Goal: Task Accomplishment & Management: Complete application form

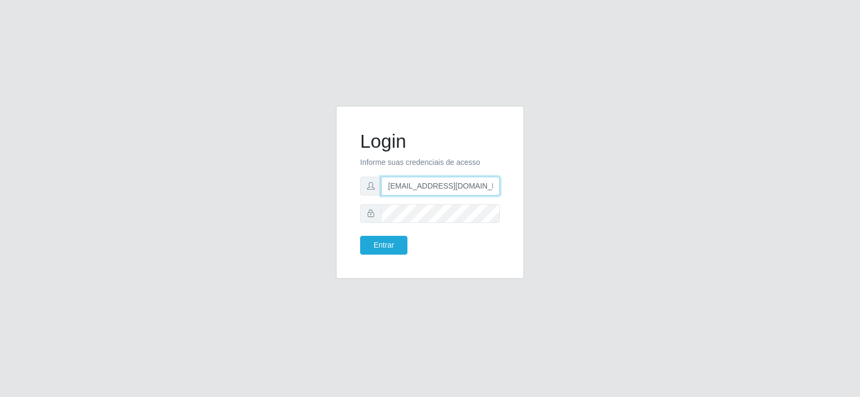
click at [430, 186] on input "[EMAIL_ADDRESS][DOMAIN_NAME]" at bounding box center [440, 186] width 119 height 19
type input "[EMAIL_ADDRESS][DOMAIN_NAME]"
click at [289, 200] on div "Login Informe suas credenciais de acesso [EMAIL_ADDRESS][DOMAIN_NAME] Entrar" at bounding box center [430, 199] width 612 height 186
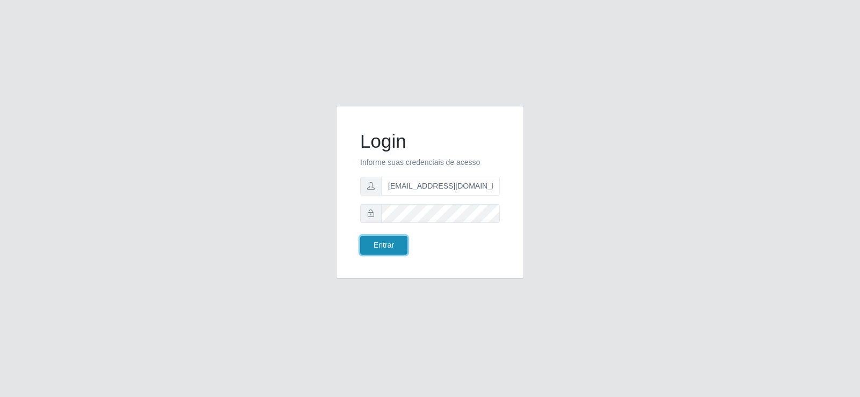
click at [385, 239] on button "Entrar" at bounding box center [383, 245] width 47 height 19
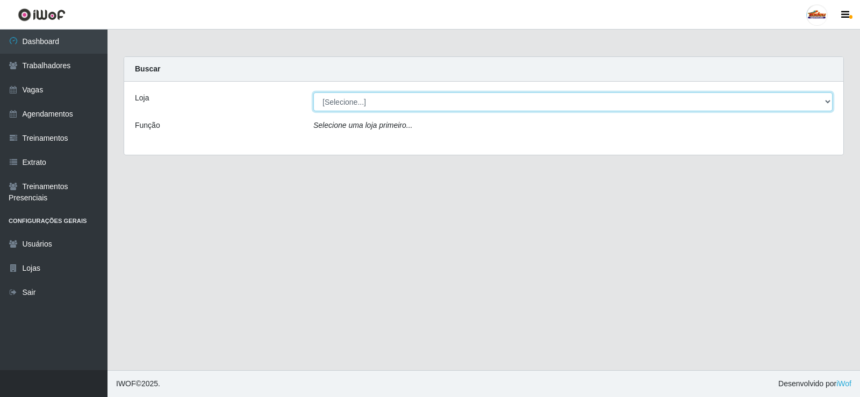
click at [337, 98] on select "[Selecione...] Supermercado Tadeu - [GEOGRAPHIC_DATA]" at bounding box center [572, 101] width 519 height 19
select select "195"
click at [313, 92] on select "[Selecione...] Supermercado Tadeu - [GEOGRAPHIC_DATA]" at bounding box center [572, 101] width 519 height 19
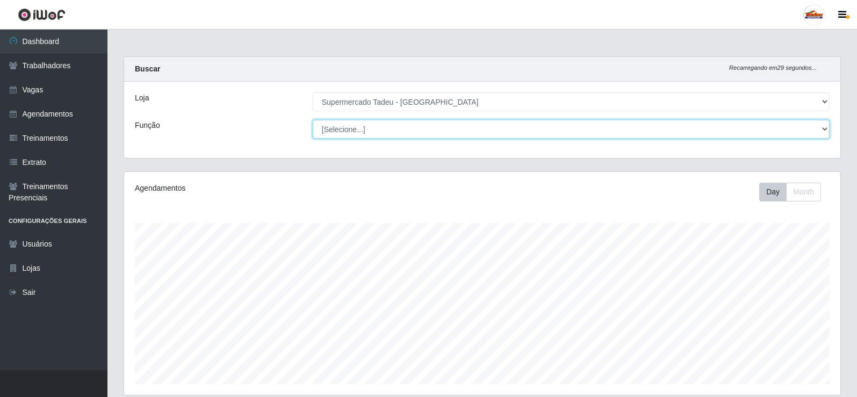
click at [358, 134] on select "[Selecione...] ASG ASG + ASG ++ Auxiliar de Estacionamento Auxiliar de Estacion…" at bounding box center [571, 129] width 517 height 19
click at [360, 131] on select "[Selecione...] ASG ASG + ASG ++ Auxiliar de Estacionamento Auxiliar de Estacion…" at bounding box center [571, 129] width 517 height 19
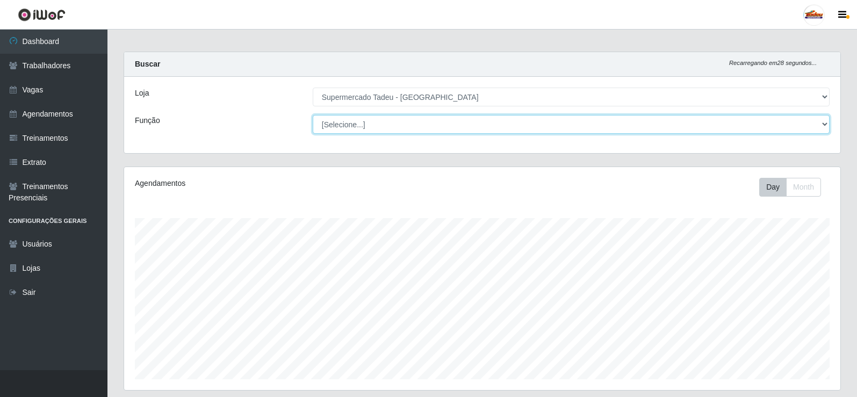
scroll to position [316, 0]
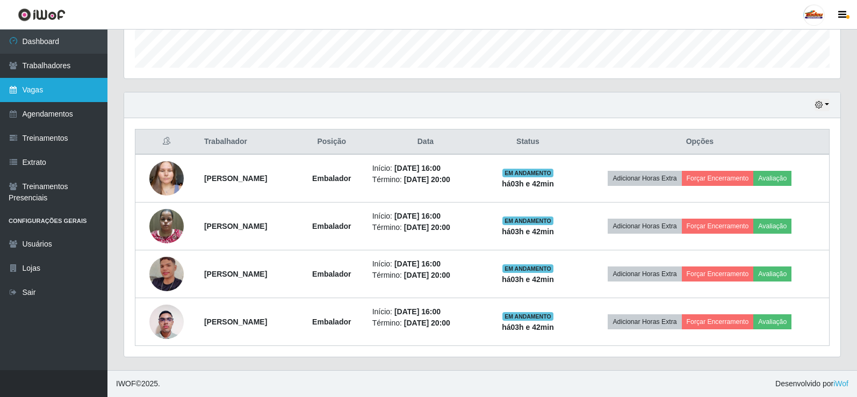
click at [45, 86] on link "Vagas" at bounding box center [53, 90] width 107 height 24
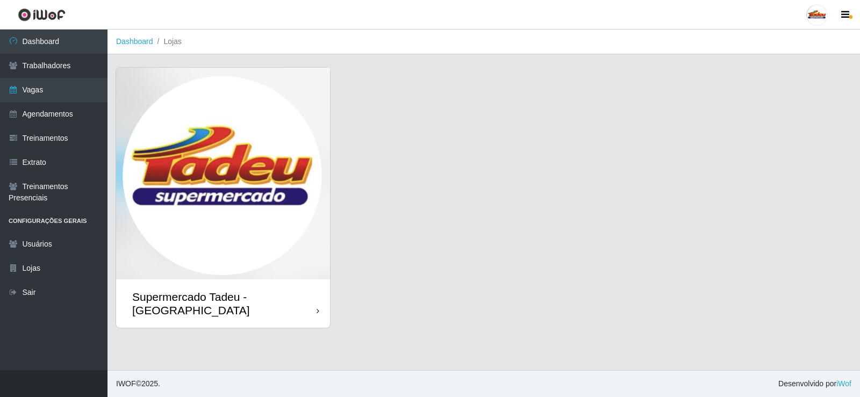
click at [204, 173] on img at bounding box center [223, 174] width 214 height 212
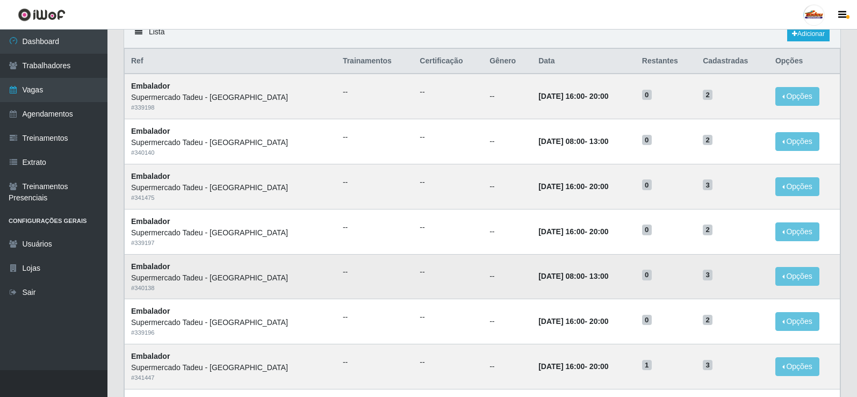
scroll to position [84, 0]
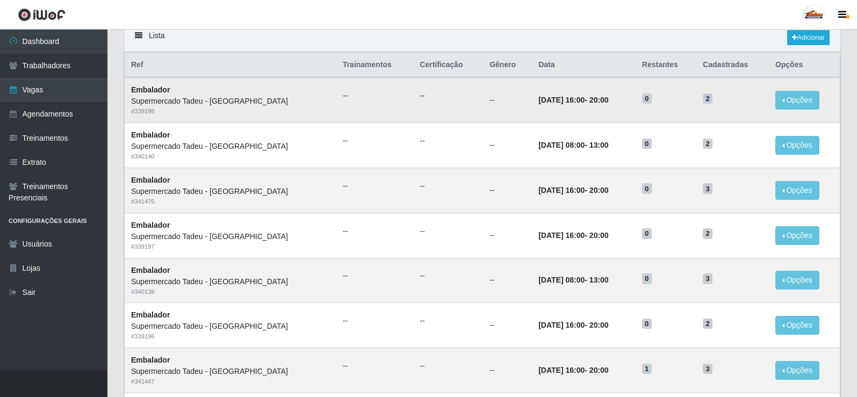
drag, startPoint x: 701, startPoint y: 98, endPoint x: 710, endPoint y: 100, distance: 9.3
click at [710, 100] on h5 "2" at bounding box center [733, 97] width 60 height 11
click at [725, 106] on td "2" at bounding box center [732, 99] width 73 height 45
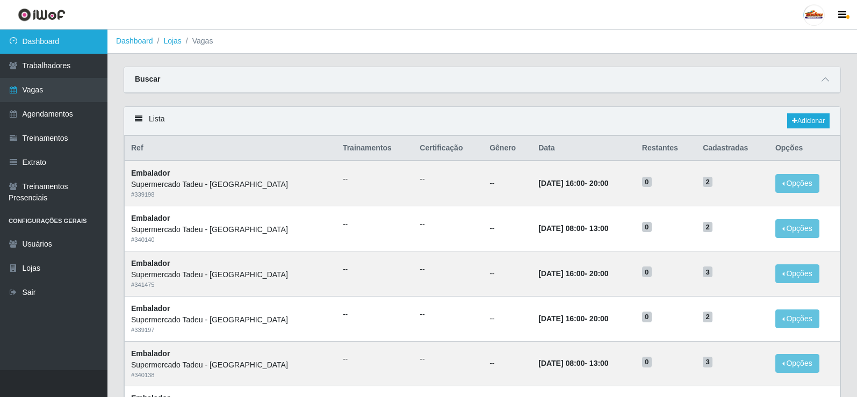
scroll to position [0, 0]
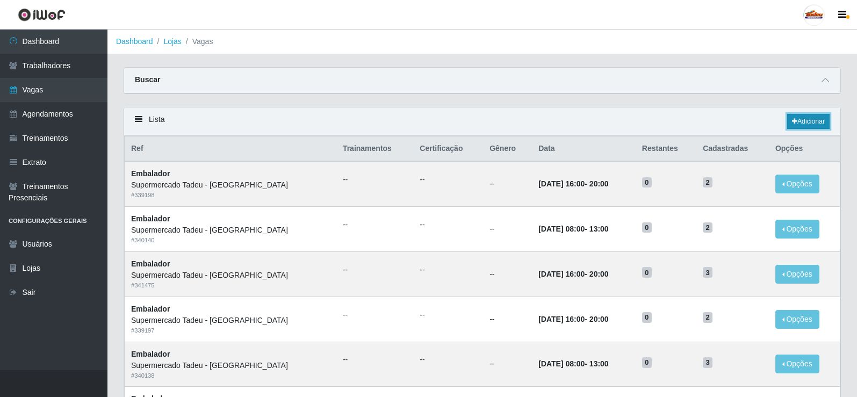
click at [806, 126] on link "Adicionar" at bounding box center [808, 121] width 42 height 15
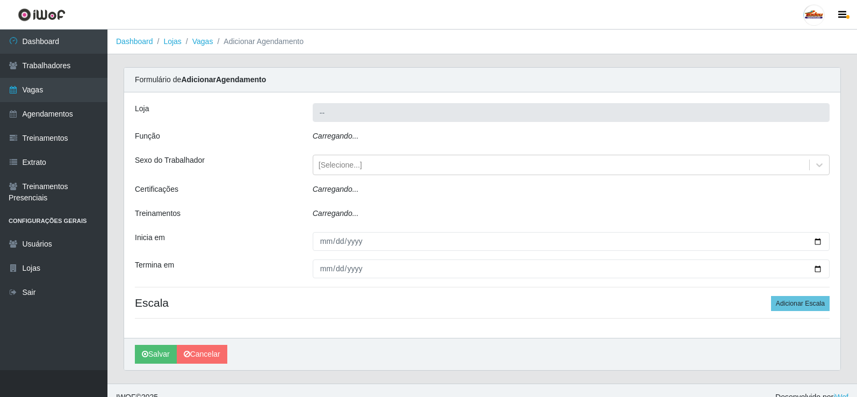
type input "Supermercado Tadeu - [GEOGRAPHIC_DATA]"
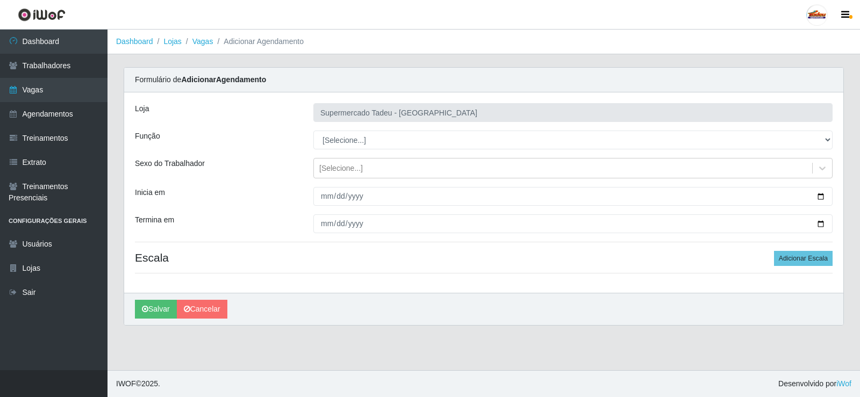
select select "1"
click at [313, 131] on select "[Selecione...] ASG ASG + ASG ++ Auxiliar de Estacionamento Auxiliar de Estacion…" at bounding box center [572, 140] width 519 height 19
click at [351, 170] on div "[Selecione...]" at bounding box center [341, 168] width 44 height 11
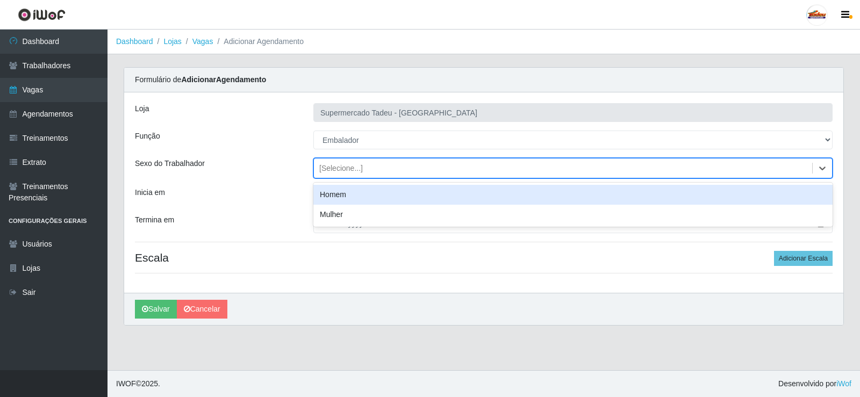
click at [351, 169] on div "[Selecione...]" at bounding box center [341, 168] width 44 height 11
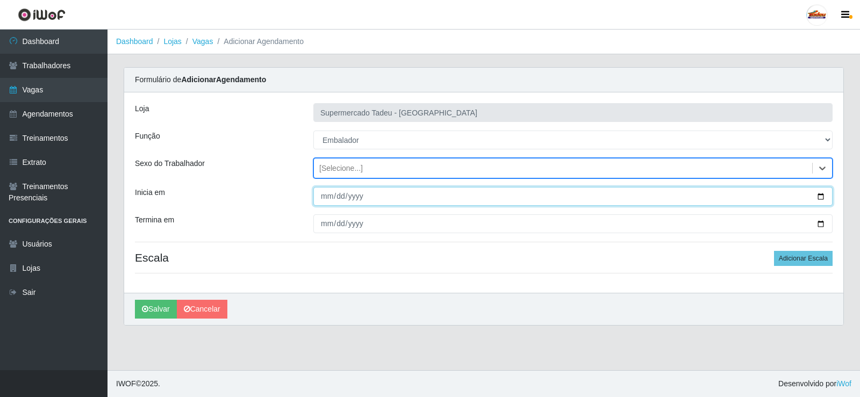
click at [350, 189] on input "Inicia em" at bounding box center [572, 196] width 519 height 19
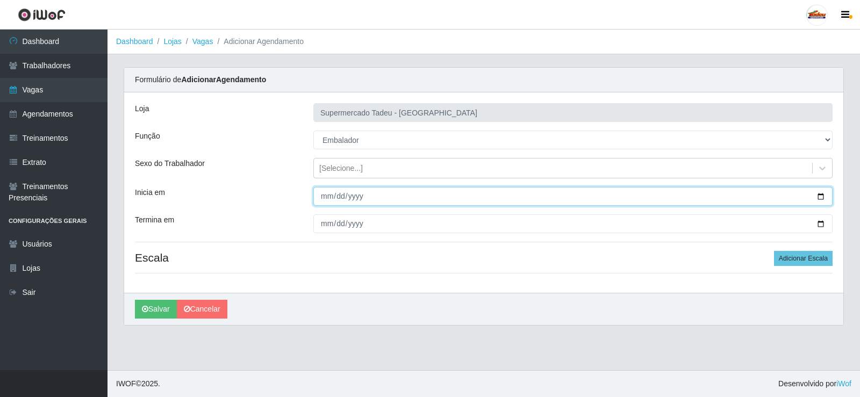
click at [324, 197] on input "Inicia em" at bounding box center [572, 196] width 519 height 19
type input "[DATE]"
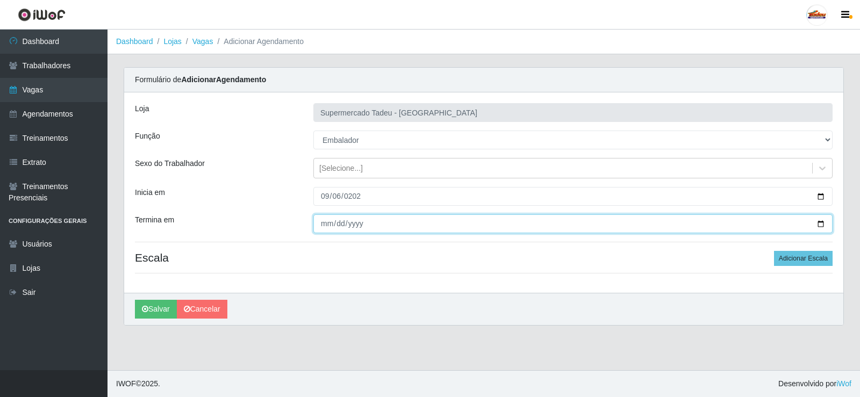
click at [320, 222] on input "Termina em" at bounding box center [572, 223] width 519 height 19
type input "[DATE]"
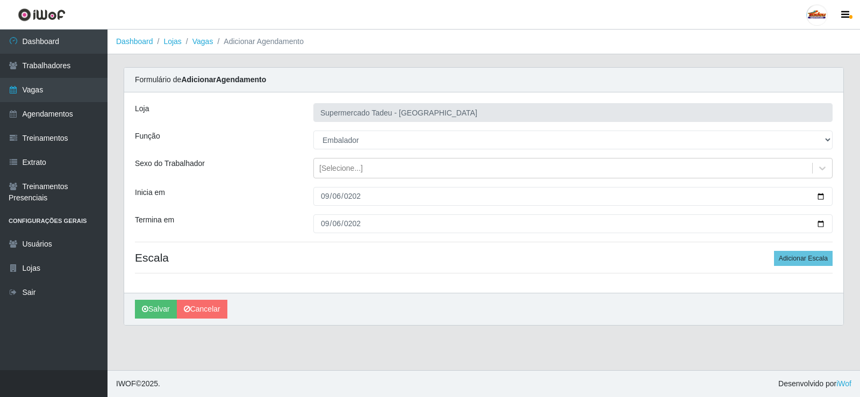
click at [713, 269] on div "Loja Supermercado Tadeu - [GEOGRAPHIC_DATA] Função [Selecione...] ASG ASG + ASG…" at bounding box center [483, 192] width 719 height 200
click at [514, 263] on h4 "Escala Adicionar Escala" at bounding box center [483, 257] width 697 height 13
click at [807, 258] on button "Adicionar Escala" at bounding box center [803, 258] width 59 height 15
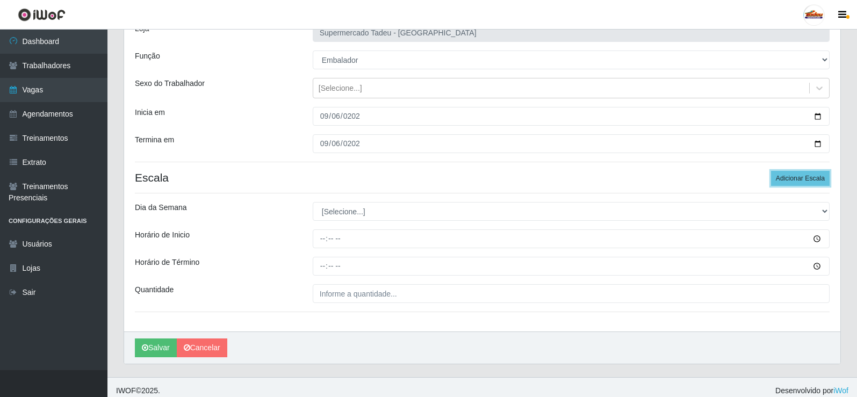
scroll to position [87, 0]
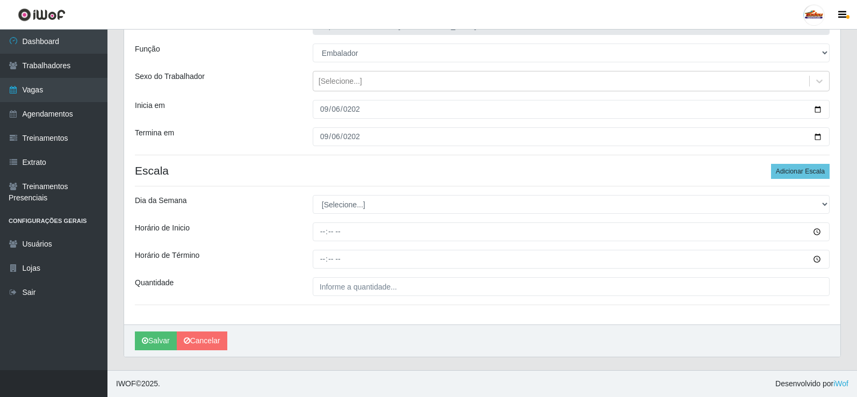
click at [340, 214] on div "Loja Supermercado Tadeu - [GEOGRAPHIC_DATA] Função [Selecione...] ASG ASG + ASG…" at bounding box center [482, 164] width 716 height 319
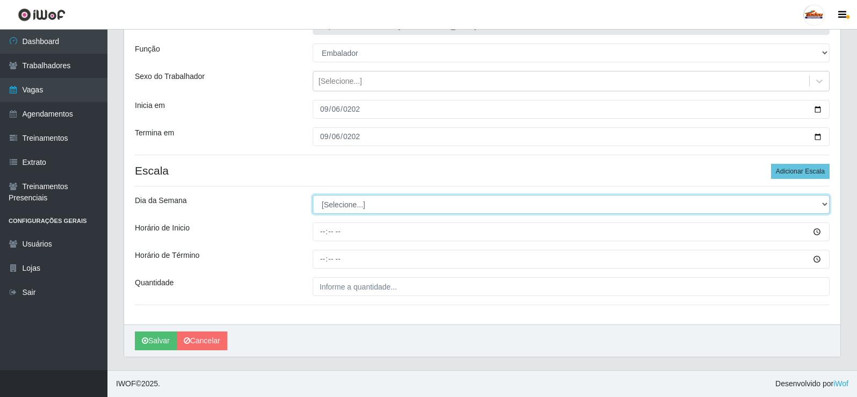
click at [339, 207] on select "[Selecione...] Segunda Terça Quarta Quinta Sexta Sábado Domingo" at bounding box center [571, 204] width 517 height 19
select select "6"
click at [313, 195] on select "[Selecione...] Segunda Terça Quarta Quinta Sexta Sábado Domingo" at bounding box center [571, 204] width 517 height 19
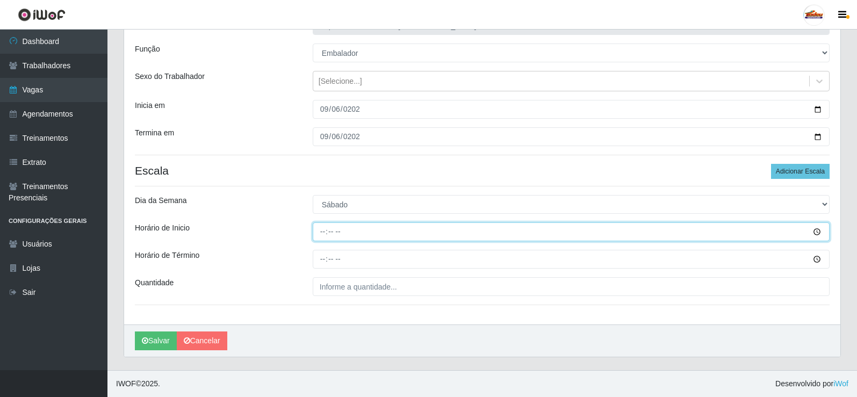
click at [325, 234] on input "Horário de Inicio" at bounding box center [571, 231] width 517 height 19
type input "16:00"
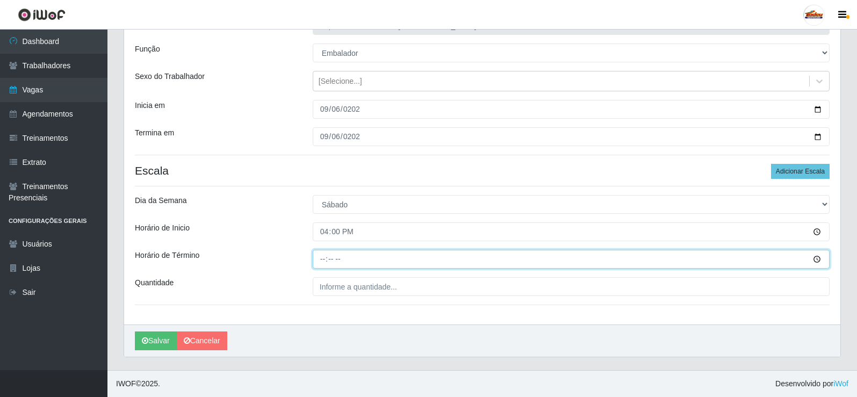
click at [323, 260] on input "Horário de Término" at bounding box center [571, 259] width 517 height 19
type input "20:00"
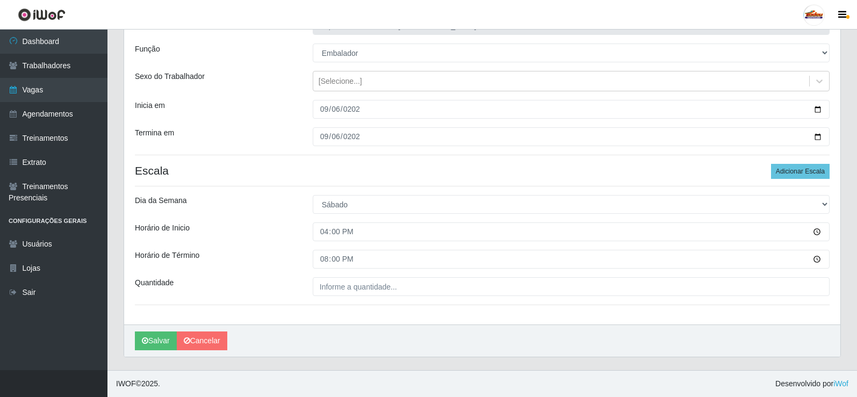
click at [313, 297] on div "Loja Supermercado Tadeu - [GEOGRAPHIC_DATA] Função [Selecione...] ASG ASG + ASG…" at bounding box center [482, 164] width 716 height 319
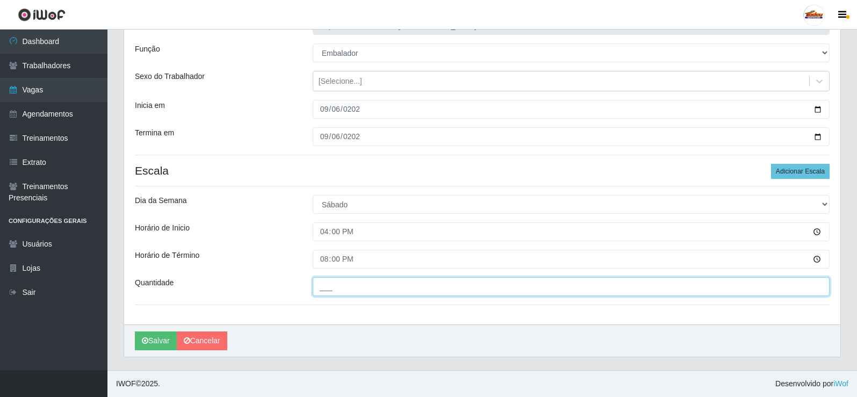
click at [317, 293] on input "___" at bounding box center [571, 286] width 517 height 19
type input "1__"
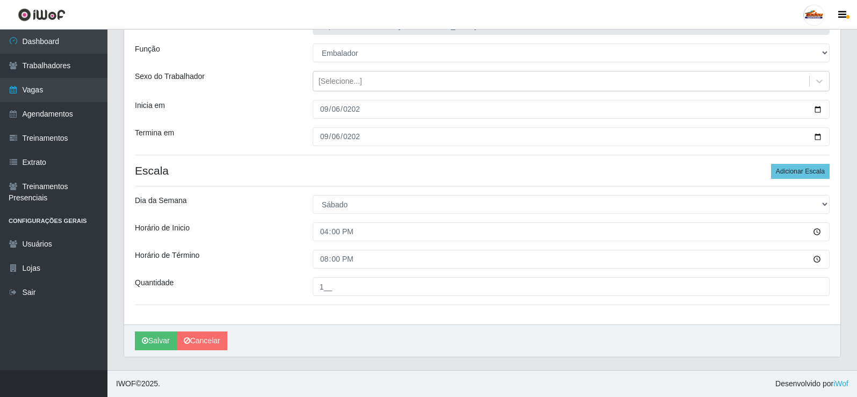
click at [228, 264] on div "Horário de Término" at bounding box center [216, 259] width 178 height 19
click at [152, 339] on button "Salvar" at bounding box center [156, 340] width 42 height 19
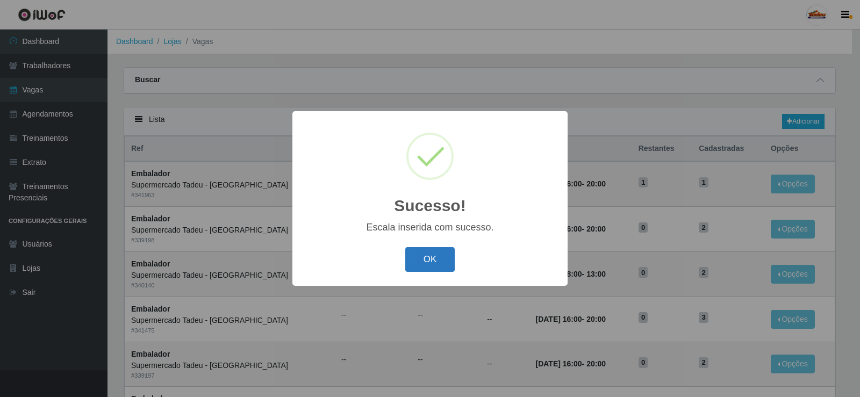
click at [407, 262] on button "OK" at bounding box center [430, 259] width 50 height 25
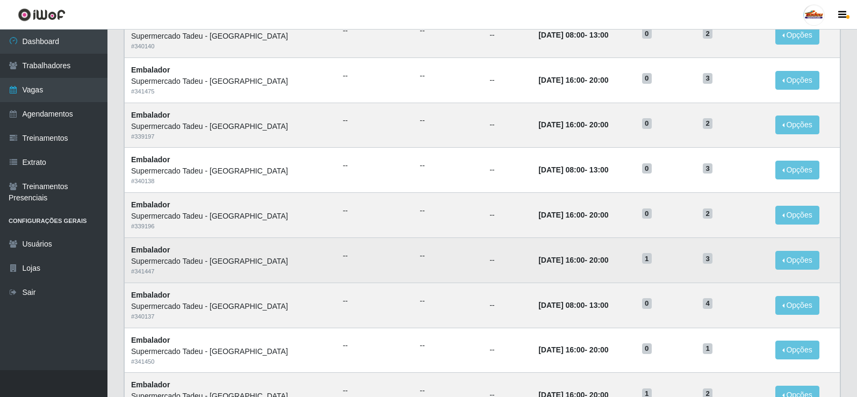
scroll to position [269, 0]
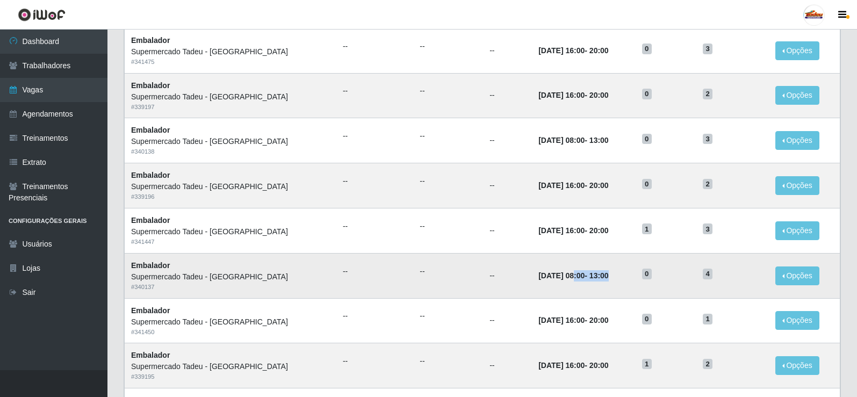
drag, startPoint x: 539, startPoint y: 274, endPoint x: 601, endPoint y: 279, distance: 62.0
click at [601, 279] on td "[DATE] 08:00 - 13:00" at bounding box center [584, 275] width 104 height 45
drag, startPoint x: 501, startPoint y: 280, endPoint x: 749, endPoint y: 288, distance: 248.4
click at [749, 288] on tr "Embalador Supermercado Tadeu - [GEOGRAPHIC_DATA] # 340137 -- -- -- [DATE] 08:00…" at bounding box center [483, 275] width 716 height 45
click at [551, 277] on time "[DATE] 08:00" at bounding box center [561, 275] width 46 height 9
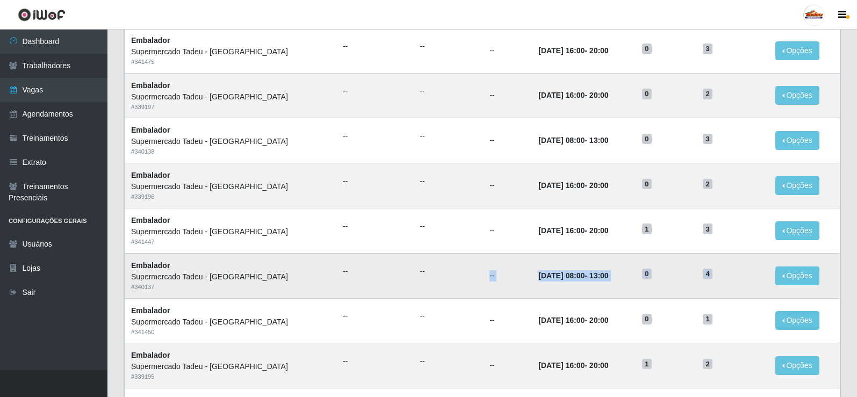
drag, startPoint x: 719, startPoint y: 272, endPoint x: 414, endPoint y: 273, distance: 305.2
click at [414, 273] on tr "Embalador Supermercado Tadeu - [GEOGRAPHIC_DATA] # 340137 -- -- -- [DATE] 08:00…" at bounding box center [483, 275] width 716 height 45
click at [492, 278] on td "--" at bounding box center [507, 275] width 49 height 45
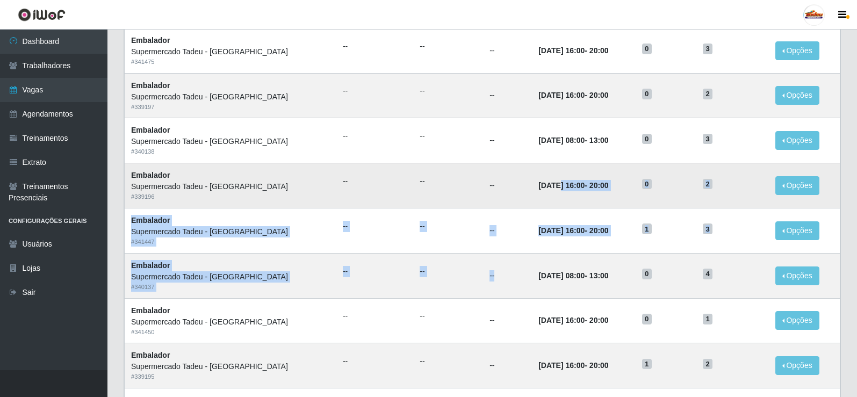
drag, startPoint x: 494, startPoint y: 273, endPoint x: 521, endPoint y: 194, distance: 83.8
click at [521, 194] on tbody "Embalador Supermercado Tadeu - [GEOGRAPHIC_DATA] # 341963 -- -- -- [DATE] 16:00…" at bounding box center [483, 230] width 716 height 675
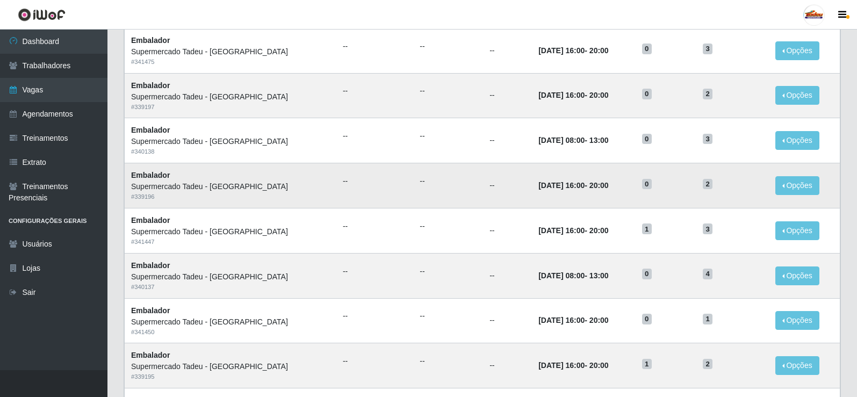
click at [489, 182] on td "--" at bounding box center [507, 185] width 49 height 45
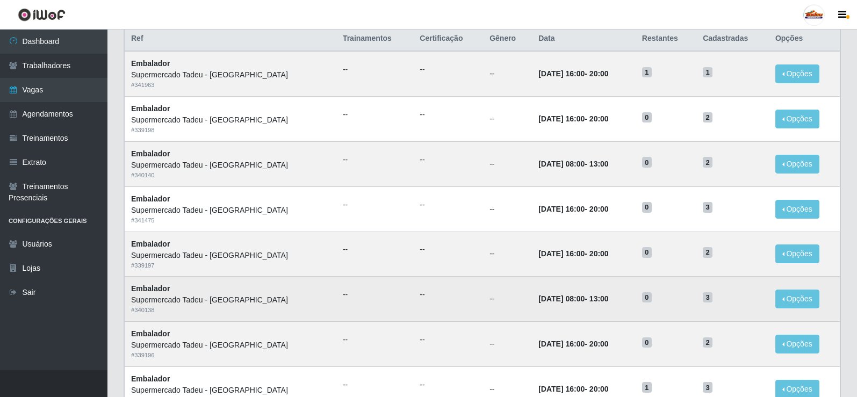
scroll to position [107, 0]
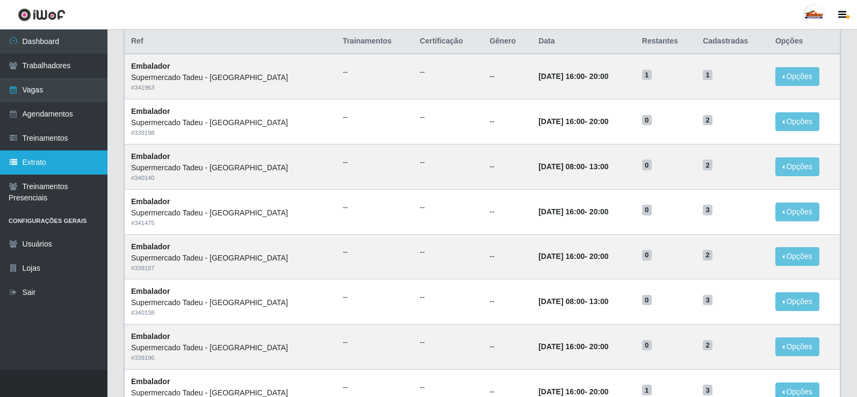
click at [39, 166] on link "Extrato" at bounding box center [53, 162] width 107 height 24
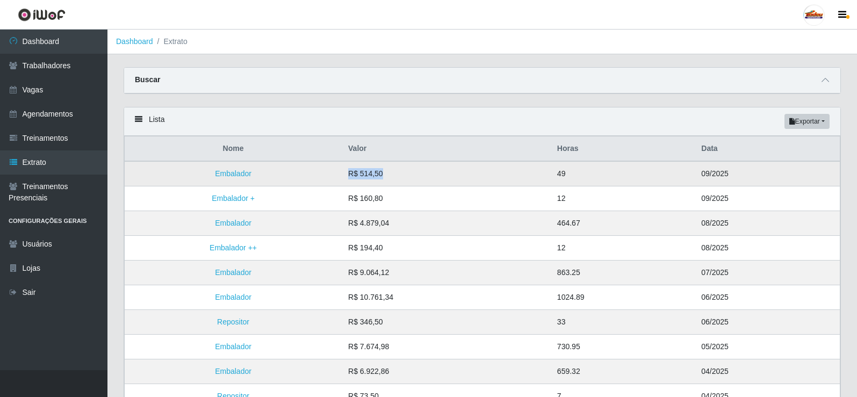
drag, startPoint x: 386, startPoint y: 178, endPoint x: 398, endPoint y: 180, distance: 11.9
click at [398, 180] on td "R$ 514,50" at bounding box center [446, 173] width 209 height 25
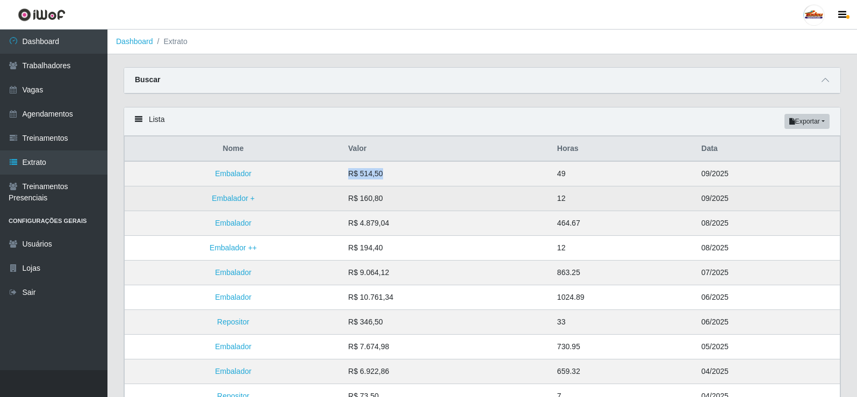
click at [735, 198] on td "09/2025" at bounding box center [767, 198] width 145 height 25
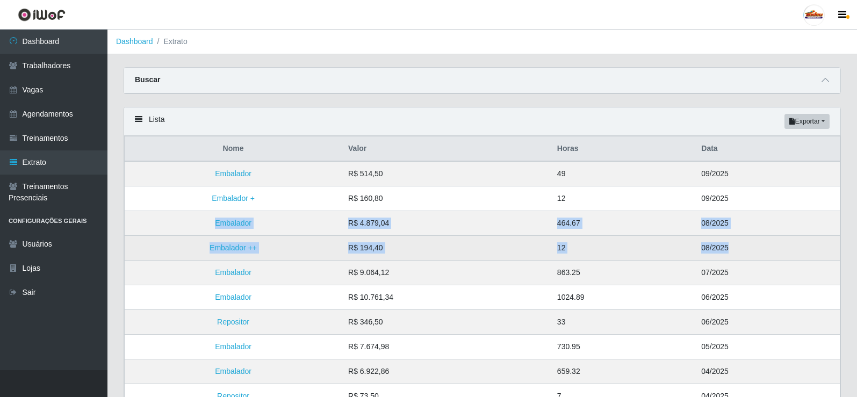
drag, startPoint x: 181, startPoint y: 214, endPoint x: 767, endPoint y: 249, distance: 586.6
click at [767, 249] on tbody "Embalador R$ 514,50 49 09/2025 Embalador + R$ 160,80 12 09/2025 Embalador R$ 4.…" at bounding box center [483, 346] width 716 height 371
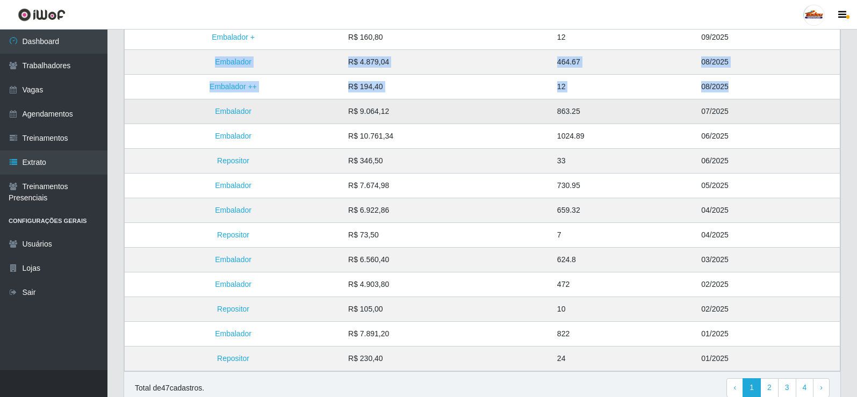
scroll to position [209, 0]
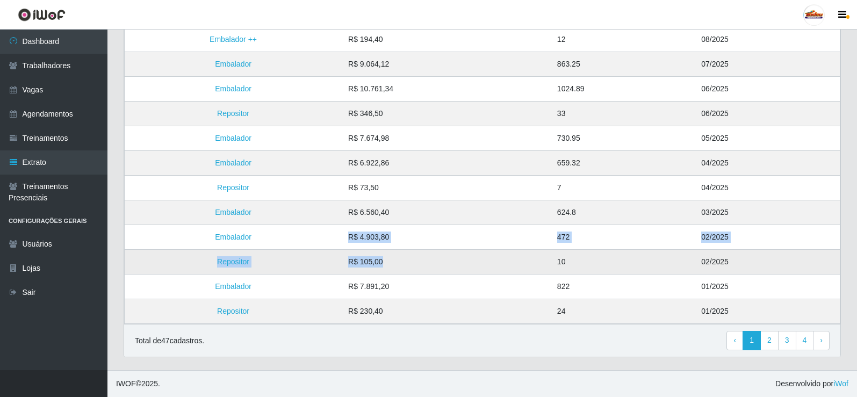
drag, startPoint x: 385, startPoint y: 233, endPoint x: 446, endPoint y: 254, distance: 65.1
click at [446, 254] on tbody "Embalador R$ 514,50 49 09/2025 Embalador + R$ 160,80 12 09/2025 Embalador R$ 4.…" at bounding box center [483, 138] width 716 height 371
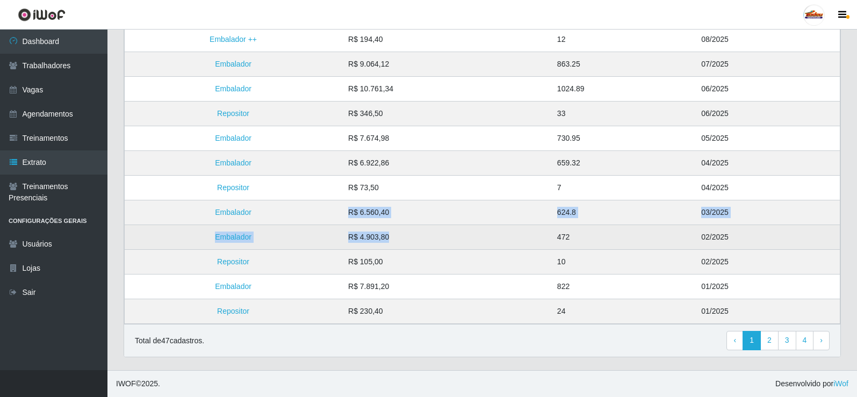
drag, startPoint x: 314, startPoint y: 205, endPoint x: 476, endPoint y: 226, distance: 163.5
click at [476, 226] on tbody "Embalador R$ 514,50 49 09/2025 Embalador + R$ 160,80 12 09/2025 Embalador R$ 4.…" at bounding box center [483, 138] width 716 height 371
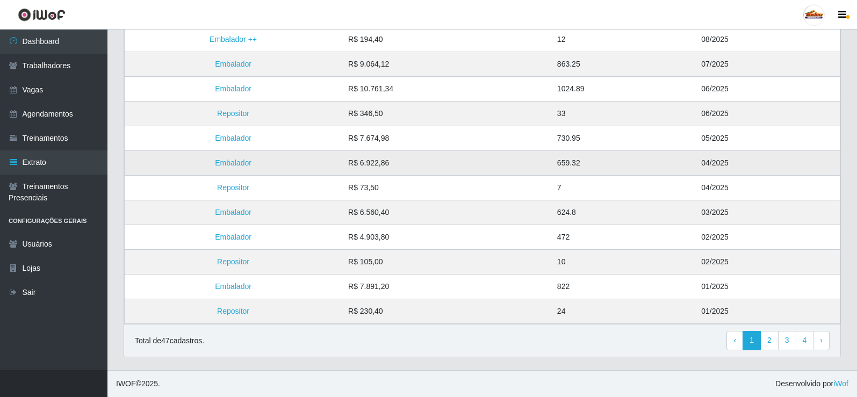
click at [355, 170] on td "R$ 6.922,86" at bounding box center [446, 163] width 209 height 25
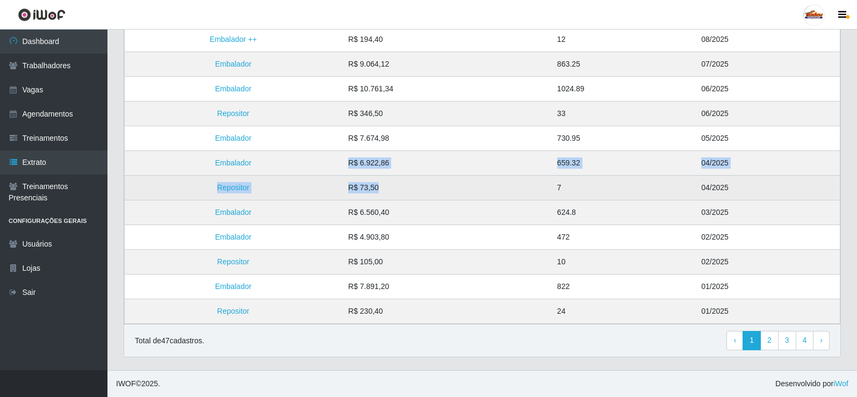
drag, startPoint x: 352, startPoint y: 159, endPoint x: 395, endPoint y: 179, distance: 46.9
click at [391, 178] on tbody "Embalador R$ 514,50 49 09/2025 Embalador + R$ 160,80 12 09/2025 Embalador R$ 4.…" at bounding box center [483, 138] width 716 height 371
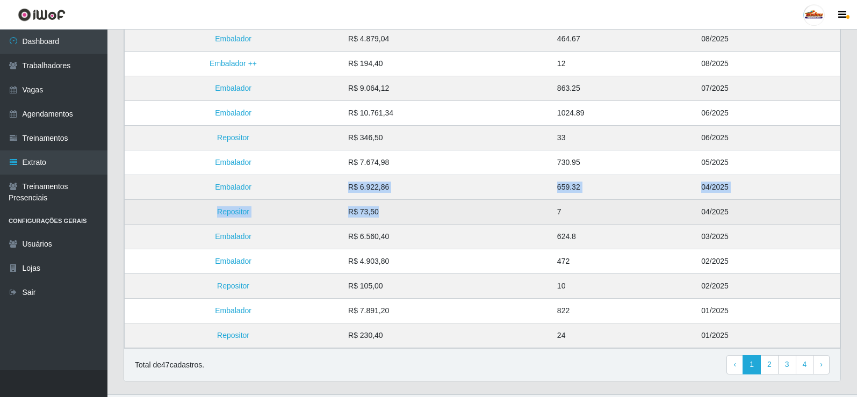
scroll to position [155, 0]
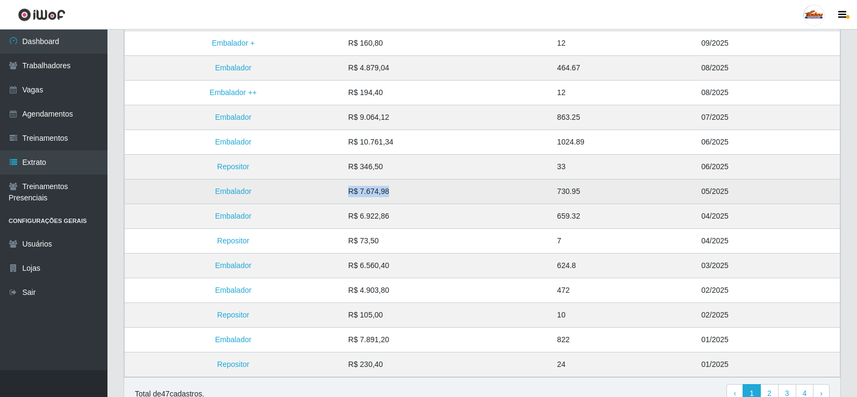
drag, startPoint x: 348, startPoint y: 187, endPoint x: 444, endPoint y: 199, distance: 96.9
click at [444, 199] on td "R$ 7.674,98" at bounding box center [446, 191] width 209 height 25
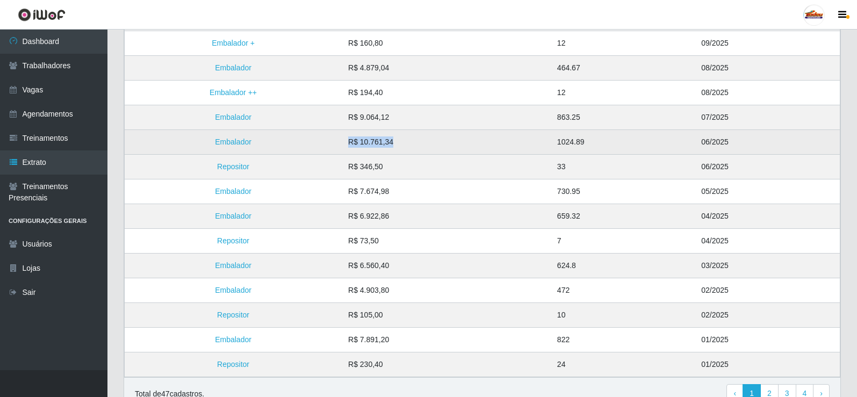
drag, startPoint x: 352, startPoint y: 143, endPoint x: 422, endPoint y: 147, distance: 69.9
click at [421, 146] on td "R$ 10.761,34" at bounding box center [446, 142] width 209 height 25
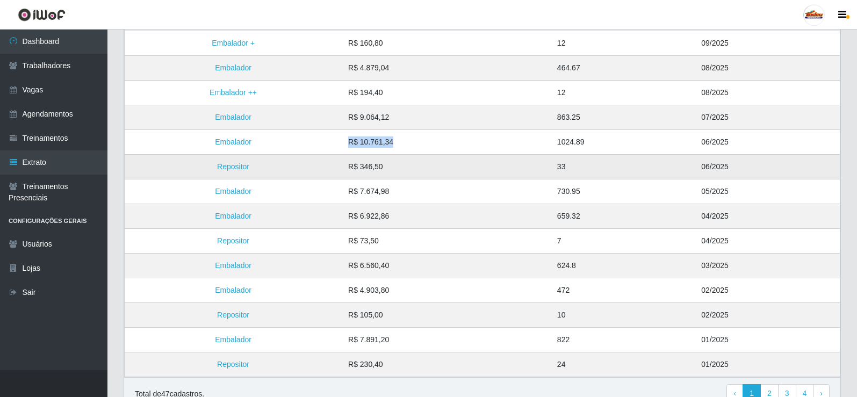
scroll to position [102, 0]
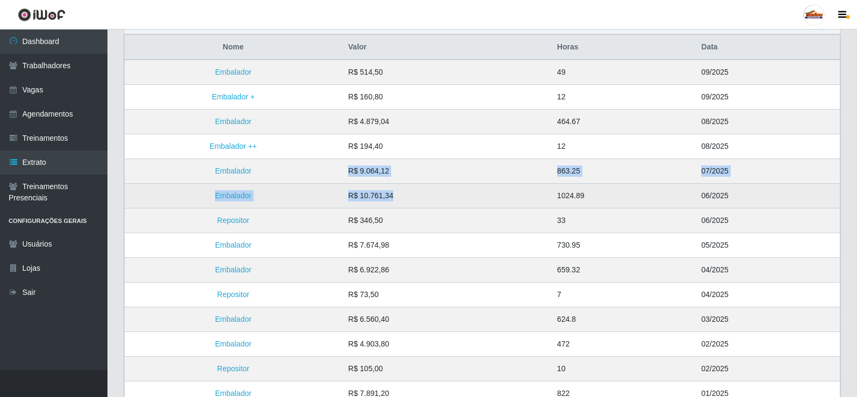
drag, startPoint x: 355, startPoint y: 172, endPoint x: 443, endPoint y: 184, distance: 88.4
click at [443, 184] on tbody "Embalador R$ 514,50 49 09/2025 Embalador + R$ 160,80 12 09/2025 Embalador R$ 4.…" at bounding box center [483, 245] width 716 height 371
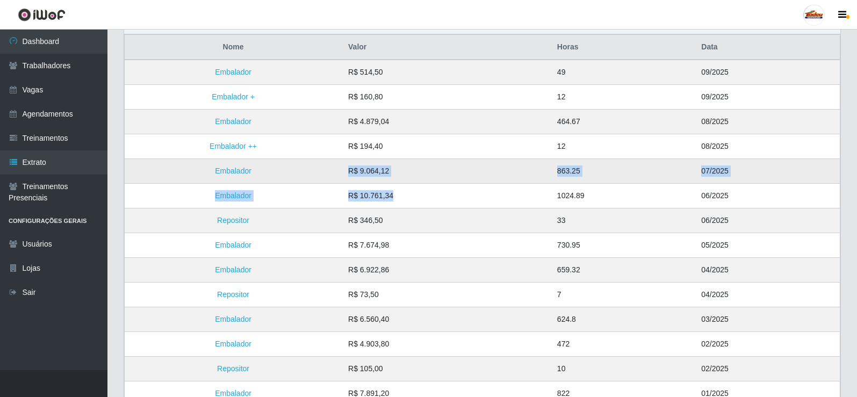
click at [380, 169] on td "R$ 9.064,12" at bounding box center [446, 171] width 209 height 25
drag, startPoint x: 331, startPoint y: 169, endPoint x: 436, endPoint y: 169, distance: 104.8
click at [436, 169] on tr "Embalador R$ 9.064,12 863.25 07/2025" at bounding box center [483, 171] width 716 height 25
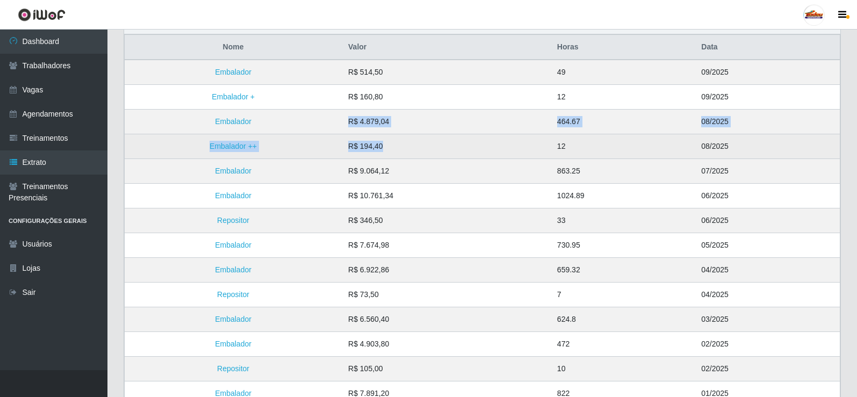
drag, startPoint x: 353, startPoint y: 122, endPoint x: 463, endPoint y: 141, distance: 111.7
click at [463, 141] on tbody "Embalador R$ 514,50 49 09/2025 Embalador + R$ 160,80 12 09/2025 Embalador R$ 4.…" at bounding box center [483, 245] width 716 height 371
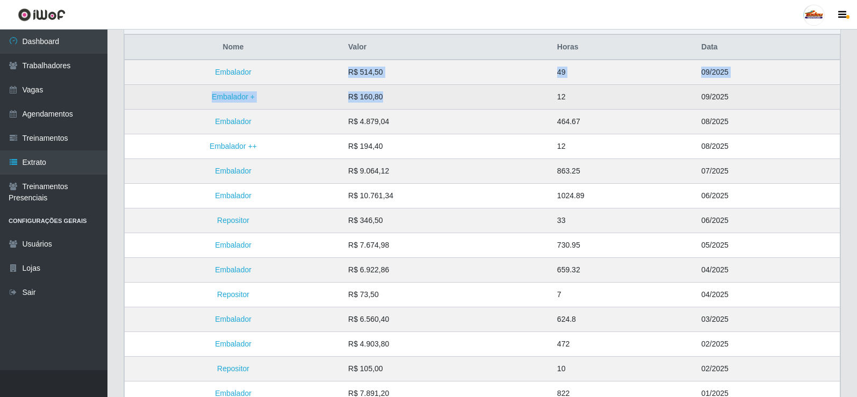
drag, startPoint x: 344, startPoint y: 68, endPoint x: 390, endPoint y: 90, distance: 50.7
click at [390, 90] on tbody "Embalador R$ 514,50 49 09/2025 Embalador + R$ 160,80 12 09/2025 Embalador R$ 4.…" at bounding box center [483, 245] width 716 height 371
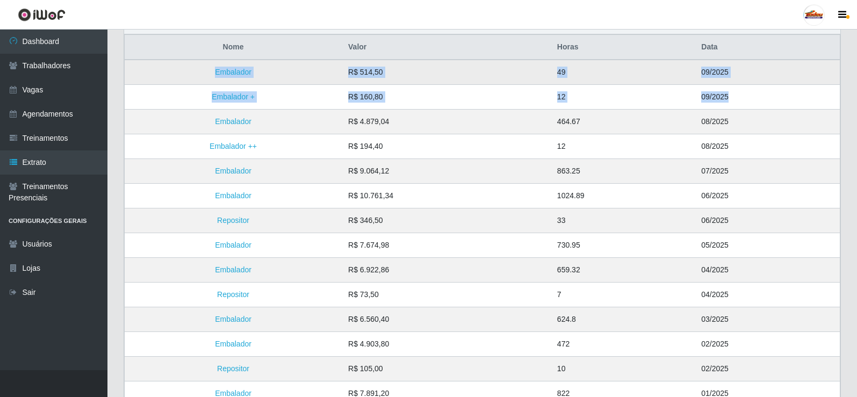
drag, startPoint x: 727, startPoint y: 99, endPoint x: 220, endPoint y: 63, distance: 508.4
click at [220, 63] on tbody "Embalador R$ 514,50 49 09/2025 Embalador + R$ 160,80 12 09/2025 Embalador R$ 4.…" at bounding box center [483, 245] width 716 height 371
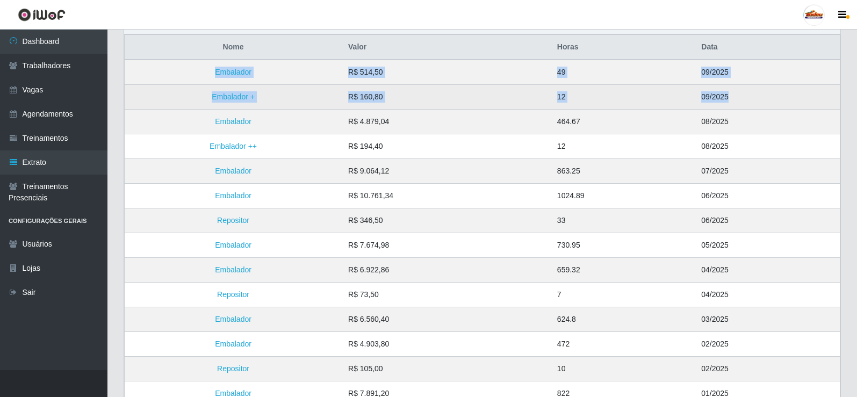
click at [545, 90] on td "R$ 160,80" at bounding box center [446, 97] width 209 height 25
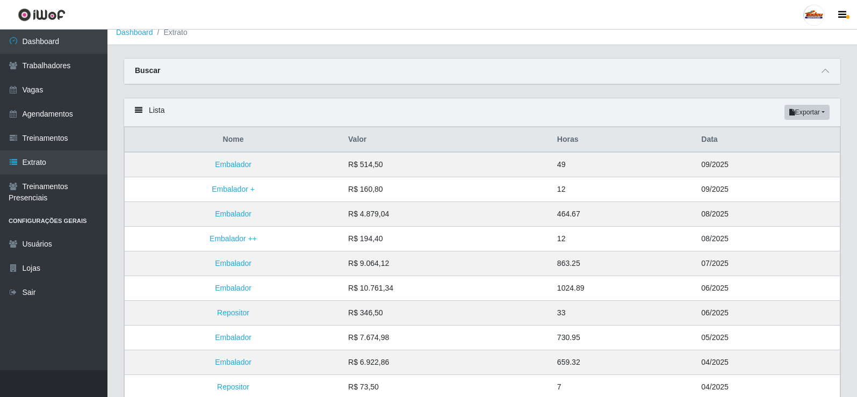
scroll to position [0, 0]
